Goal: Complete application form

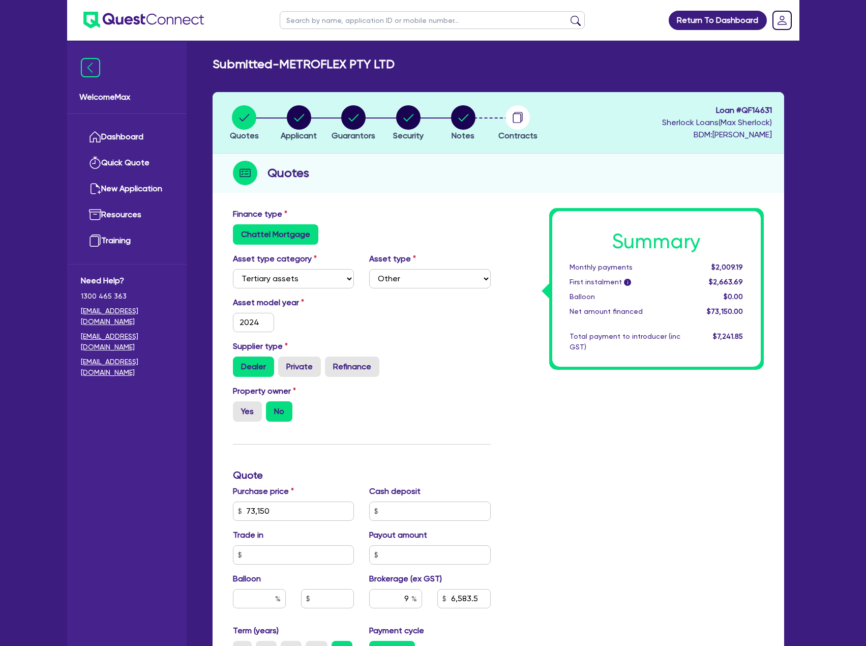
select select "TERTIARY_ASSETS"
select select "OTHER_TERTIARY"
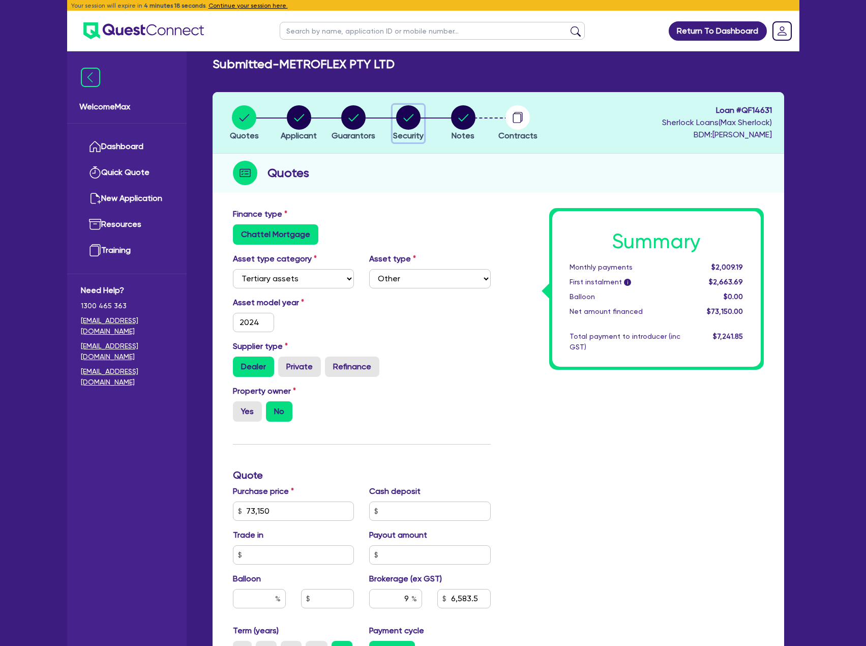
click at [413, 119] on circle "button" at bounding box center [408, 117] width 24 height 24
select select "TERTIARY_ASSETS"
select select "OTHER_TERTIARY"
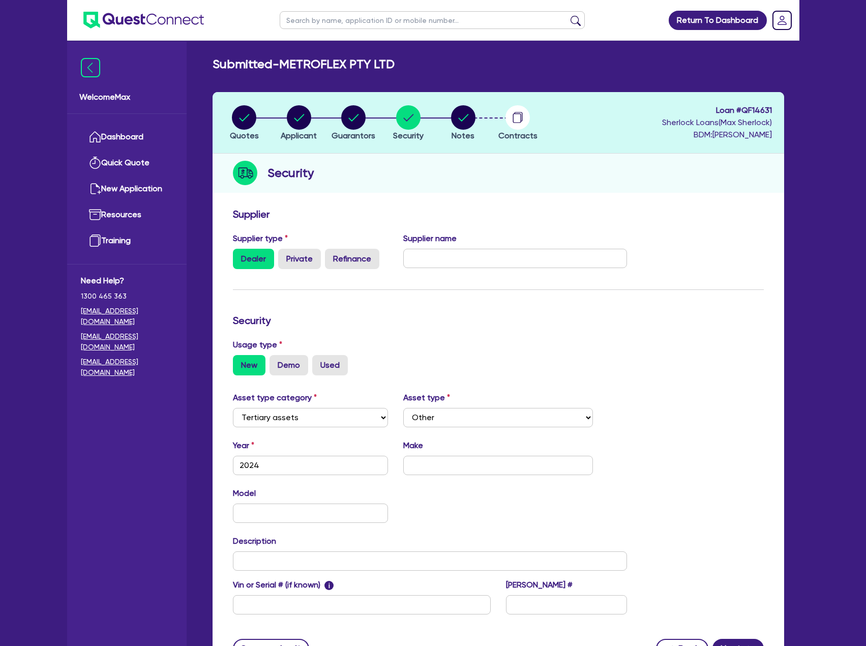
click at [132, 17] on img at bounding box center [143, 20] width 121 height 17
